Goal: Navigation & Orientation: Find specific page/section

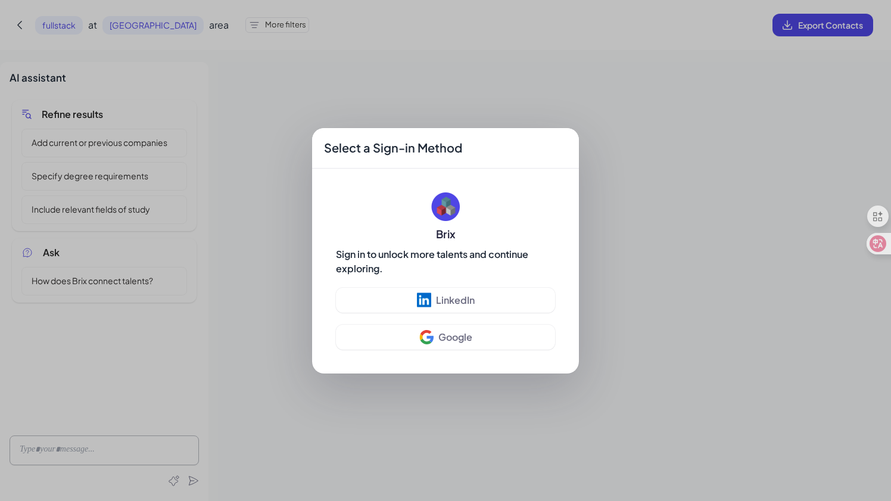
click at [652, 294] on div "Select a Sign-in Method Brix Sign in to unlock more talents and continue explor…" at bounding box center [445, 250] width 891 height 501
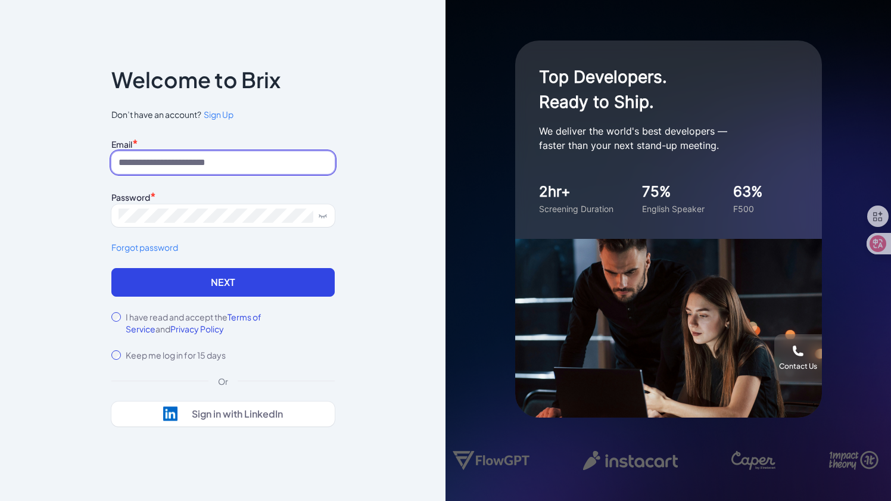
type input "**********"
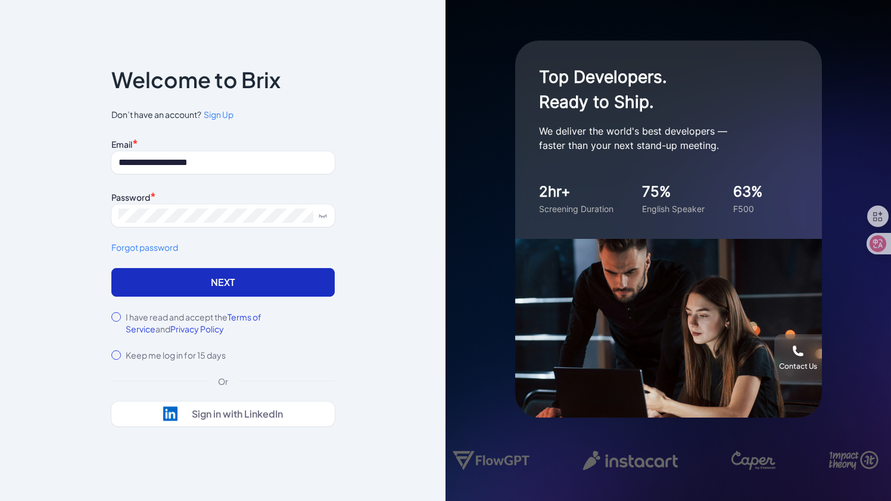
click at [246, 275] on button "Next" at bounding box center [222, 282] width 223 height 29
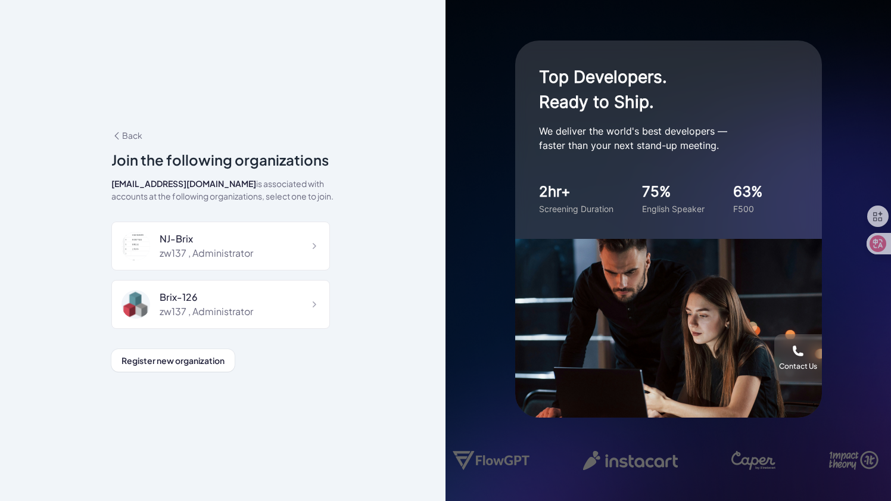
click at [199, 247] on div "zw137 , Administrator" at bounding box center [207, 253] width 94 height 14
